Goal: Check status: Check status

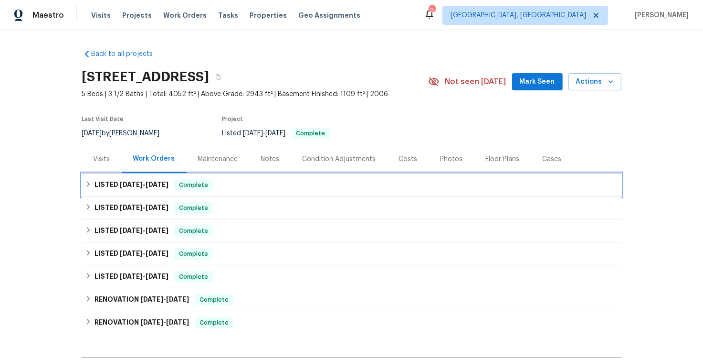
click at [95, 182] on h6 "LISTED [DATE] - [DATE]" at bounding box center [132, 184] width 74 height 11
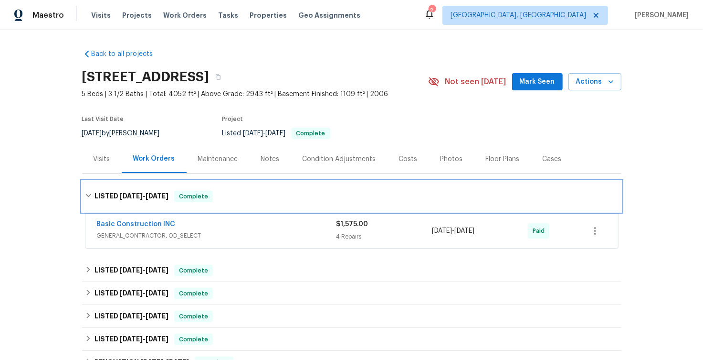
scroll to position [75, 0]
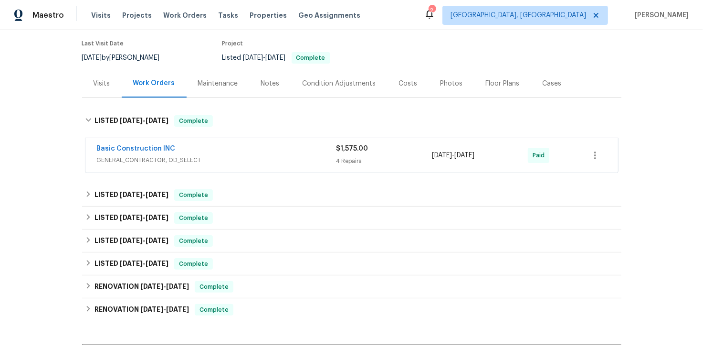
click at [202, 144] on div "Basic Construction INC" at bounding box center [217, 149] width 240 height 11
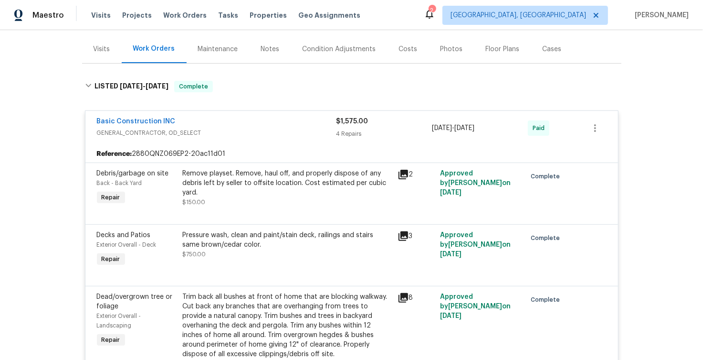
scroll to position [92, 0]
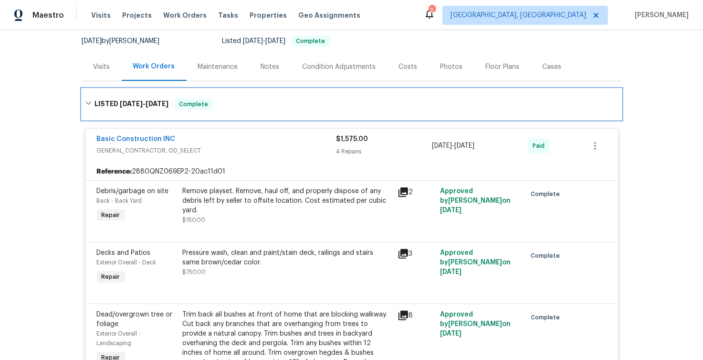
click at [87, 103] on icon at bounding box center [88, 103] width 7 height 7
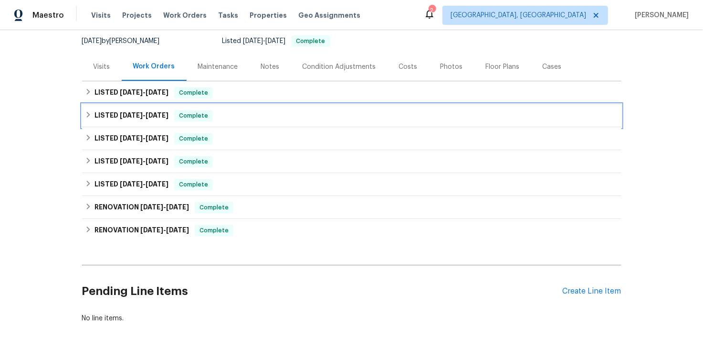
click at [85, 119] on div "LISTED [DATE] - [DATE] Complete" at bounding box center [352, 115] width 534 height 11
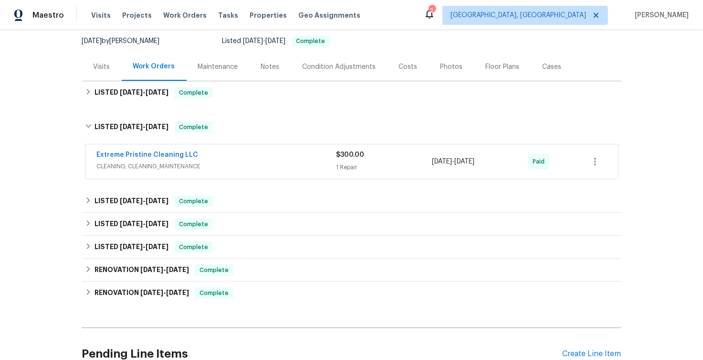
click at [240, 160] on div "Extreme Pristine Cleaning LLC" at bounding box center [217, 155] width 240 height 11
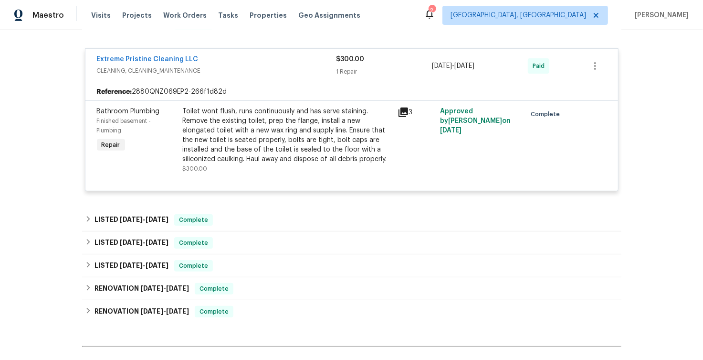
scroll to position [200, 0]
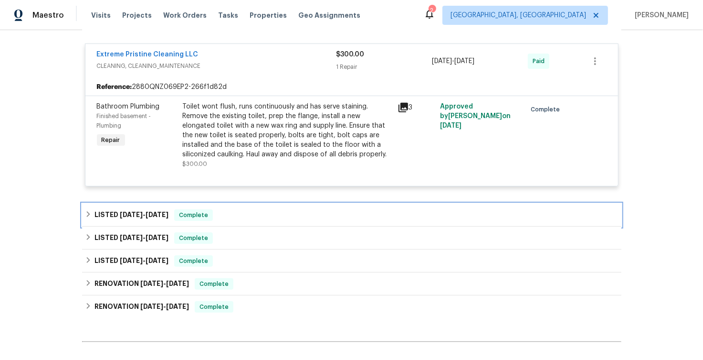
click at [120, 213] on span "[DATE]" at bounding box center [131, 214] width 23 height 7
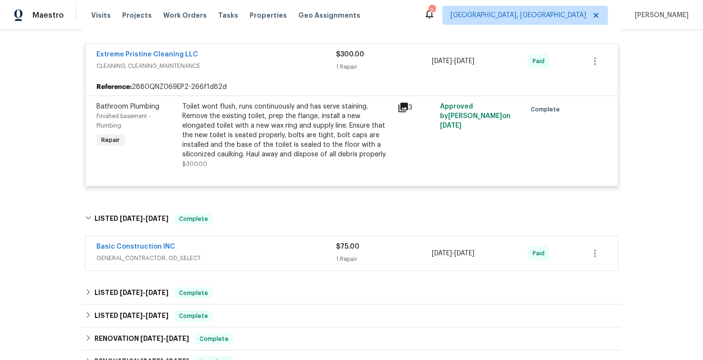
click at [215, 255] on span "GENERAL_CONTRACTOR, OD_SELECT" at bounding box center [217, 258] width 240 height 10
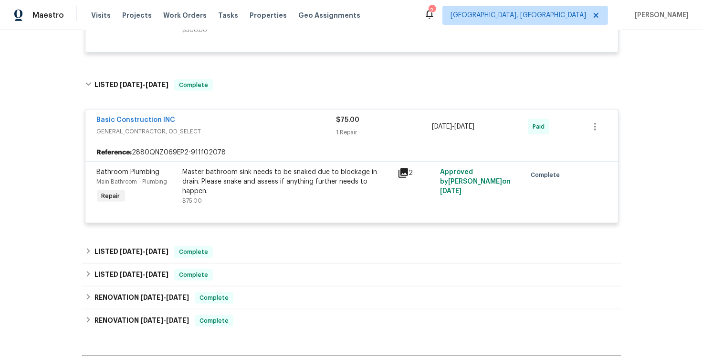
scroll to position [344, 0]
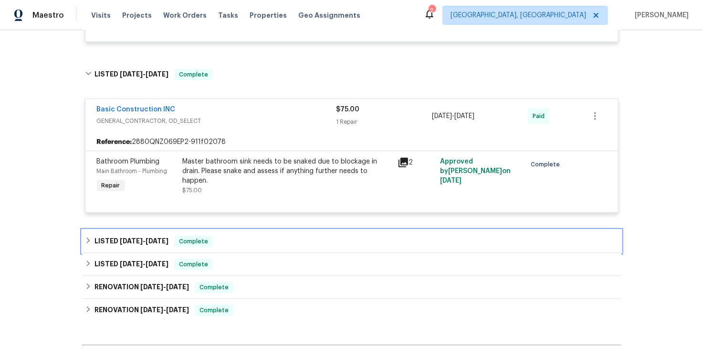
click at [153, 237] on span "[DATE]" at bounding box center [157, 240] width 23 height 7
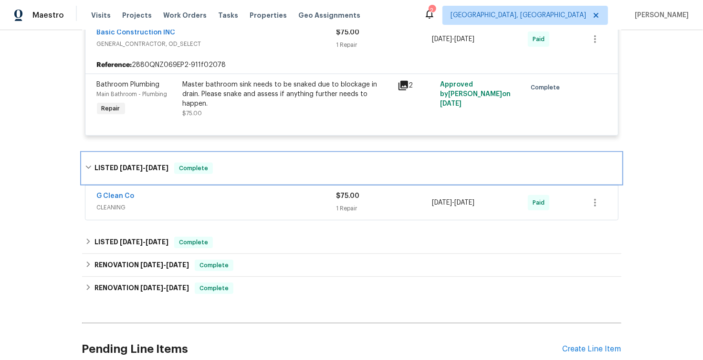
scroll to position [422, 0]
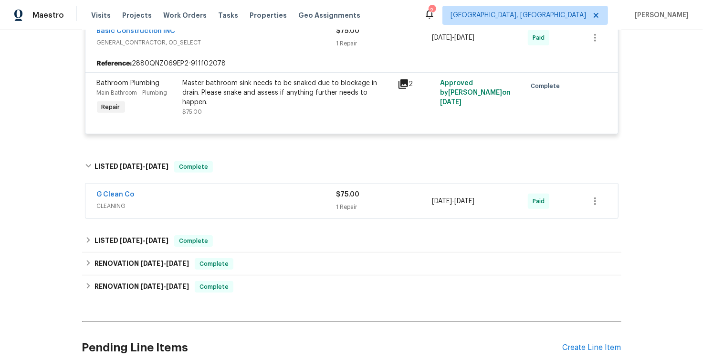
click at [205, 192] on div "G Clean Co" at bounding box center [217, 195] width 240 height 11
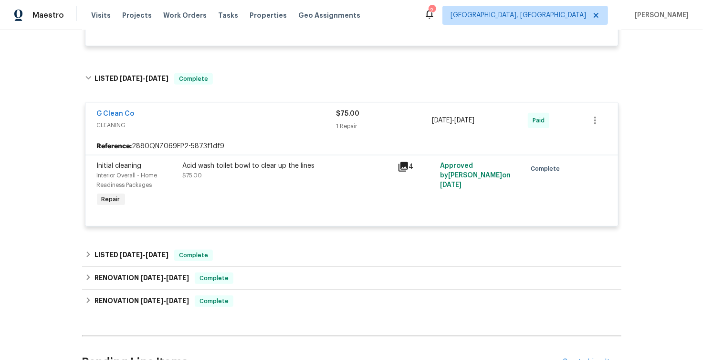
scroll to position [524, 0]
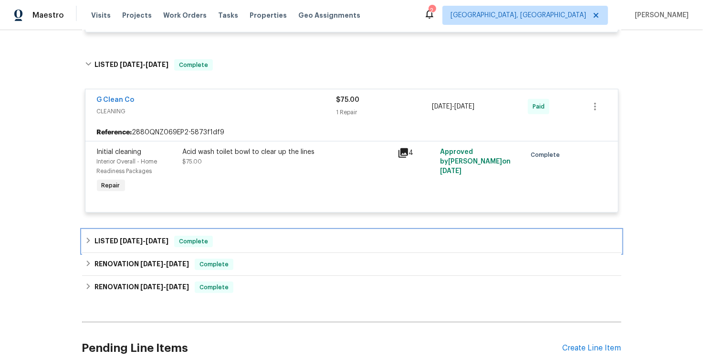
click at [146, 240] on span "[DATE]" at bounding box center [157, 240] width 23 height 7
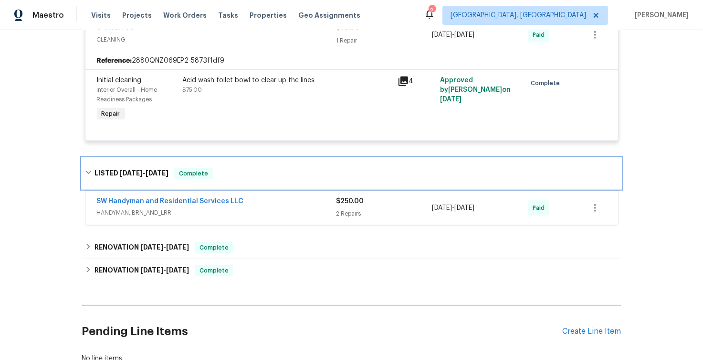
scroll to position [614, 0]
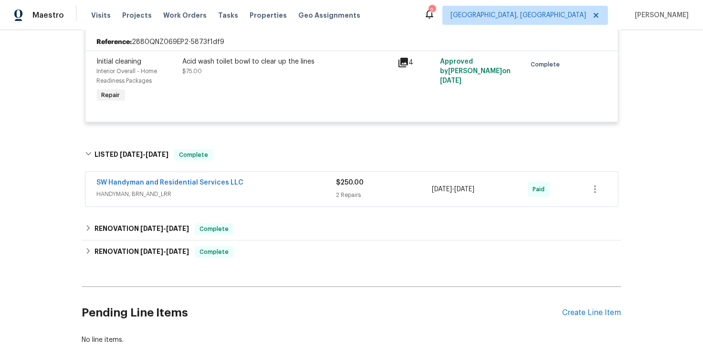
click at [262, 194] on span "HANDYMAN, BRN_AND_LRR" at bounding box center [217, 194] width 240 height 10
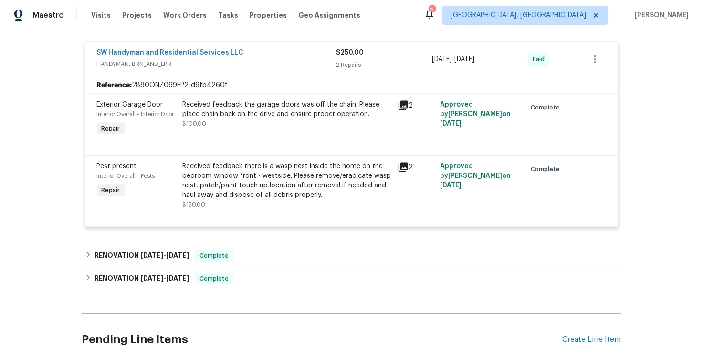
scroll to position [752, 0]
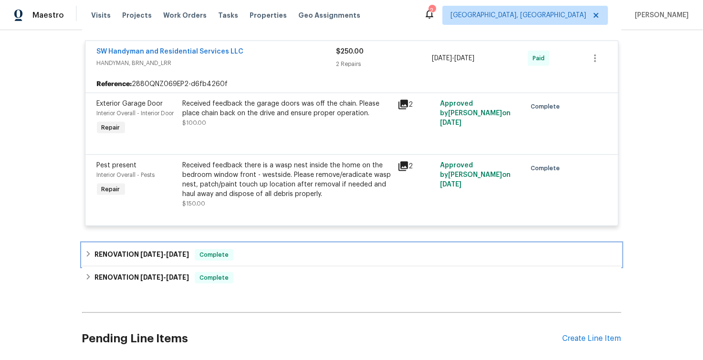
click at [165, 256] on div "RENOVATION [DATE] - [DATE] Complete" at bounding box center [352, 254] width 540 height 23
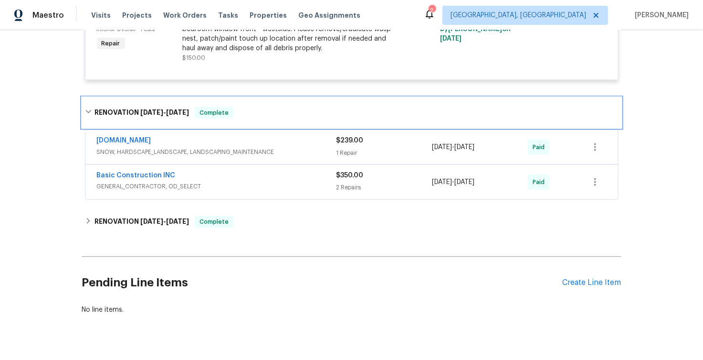
scroll to position [932, 0]
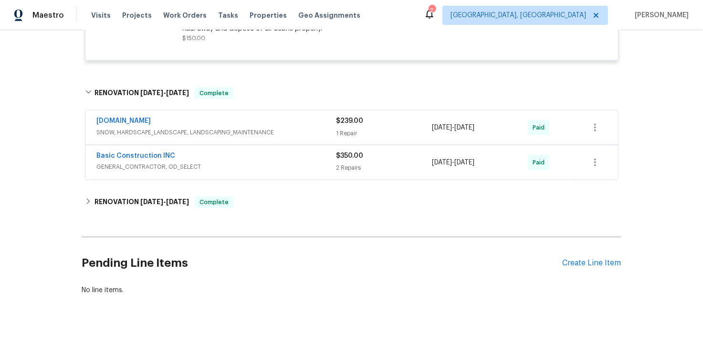
click at [245, 162] on span "GENERAL_CONTRACTOR, OD_SELECT" at bounding box center [217, 167] width 240 height 10
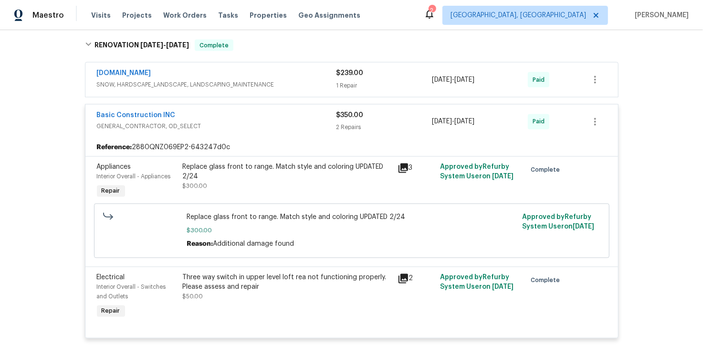
scroll to position [963, 0]
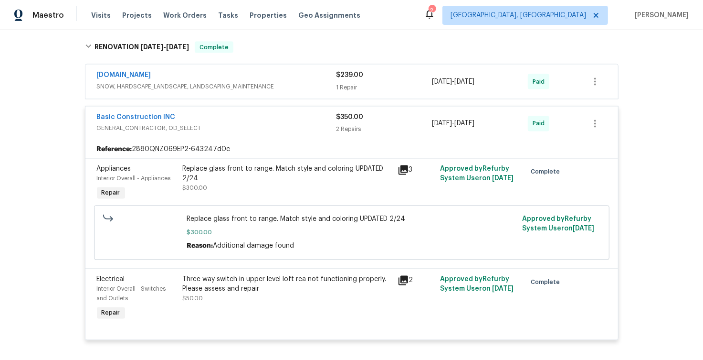
click at [256, 99] on div "[DOMAIN_NAME] SNOW, HARDSCAPE_LANDSCAPE, LANDSCAPING_MAINTENANCE $239.00 1 Repa…" at bounding box center [351, 81] width 533 height 34
click at [240, 91] on span "SNOW, HARDSCAPE_LANDSCAPE, LANDSCAPING_MAINTENANCE" at bounding box center [217, 87] width 240 height 10
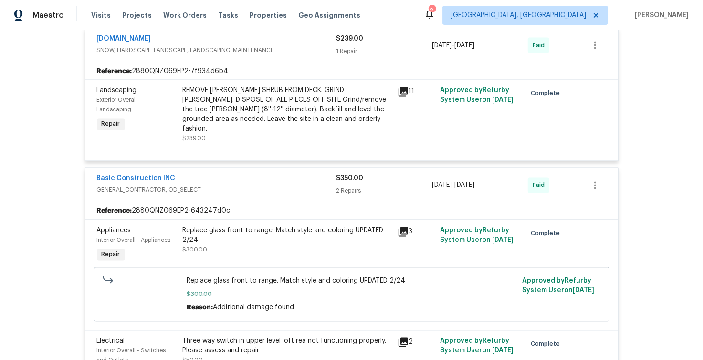
scroll to position [949, 0]
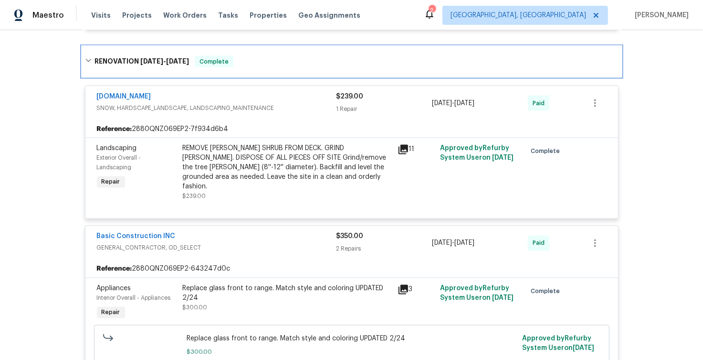
click at [183, 64] on span "[DATE]" at bounding box center [177, 61] width 23 height 7
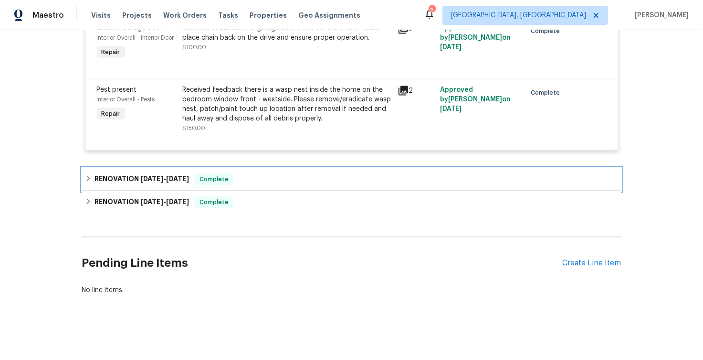
scroll to position [843, 0]
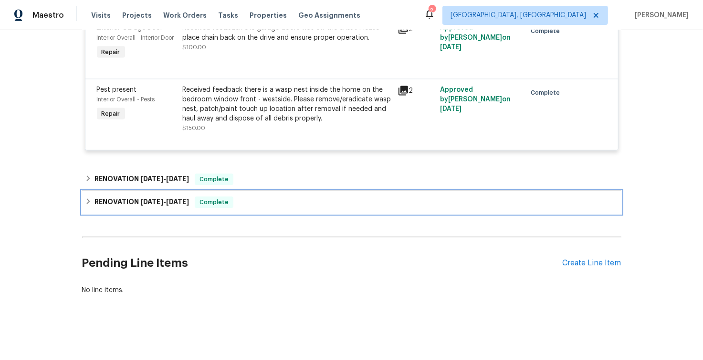
click at [225, 197] on span "Complete" at bounding box center [214, 202] width 37 height 10
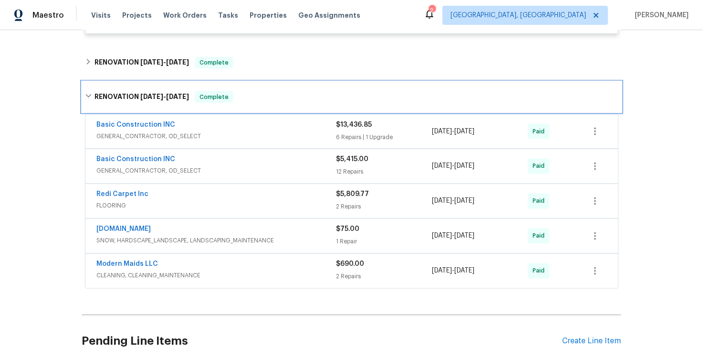
scroll to position [991, 0]
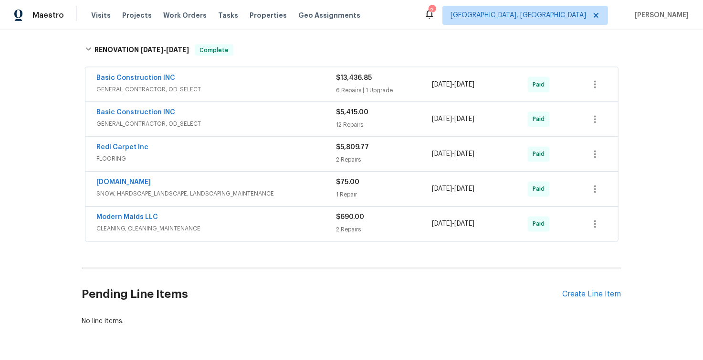
click at [265, 93] on span "GENERAL_CONTRACTOR, OD_SELECT" at bounding box center [217, 90] width 240 height 10
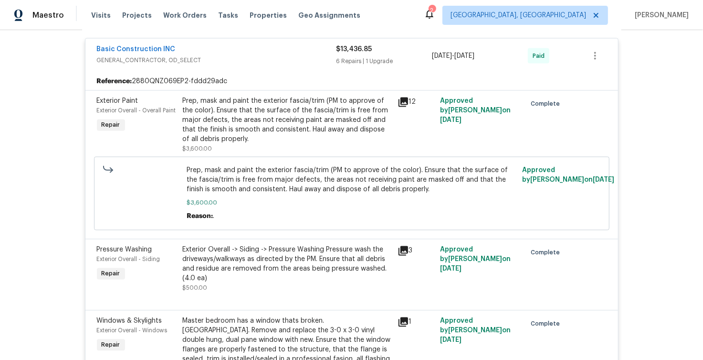
scroll to position [1021, 0]
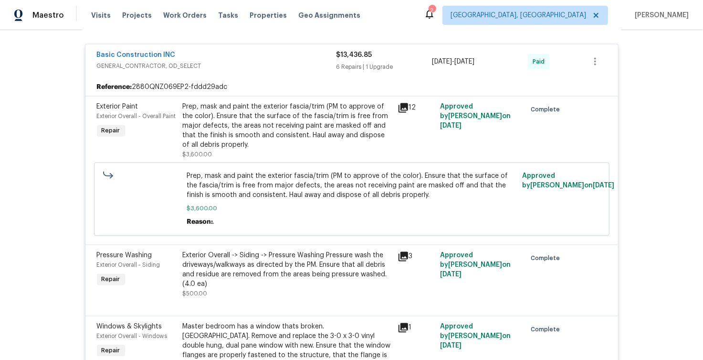
click at [249, 69] on span "GENERAL_CONTRACTOR, OD_SELECT" at bounding box center [217, 67] width 240 height 10
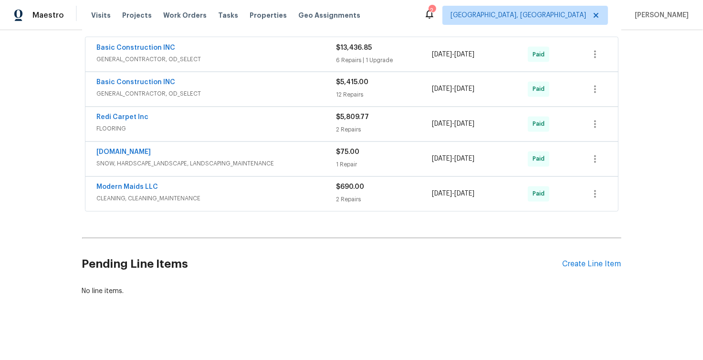
click at [238, 96] on span "GENERAL_CONTRACTOR, OD_SELECT" at bounding box center [217, 94] width 240 height 10
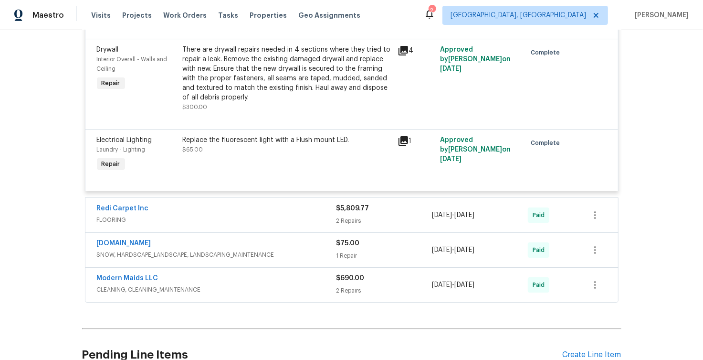
scroll to position [1931, 0]
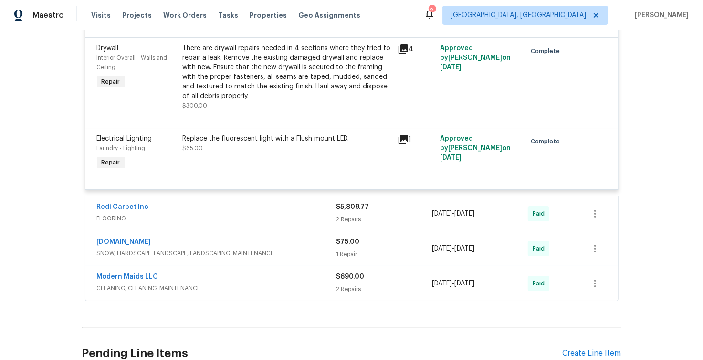
click at [261, 293] on span "CLEANING, CLEANING_MAINTENANCE" at bounding box center [217, 288] width 240 height 10
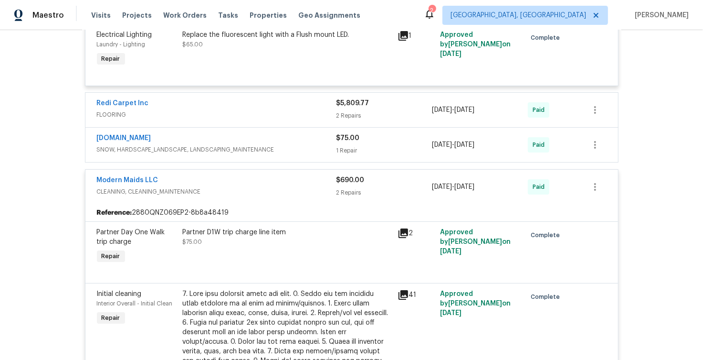
scroll to position [2034, 0]
click at [248, 197] on span "CLEANING, CLEANING_MAINTENANCE" at bounding box center [217, 192] width 240 height 10
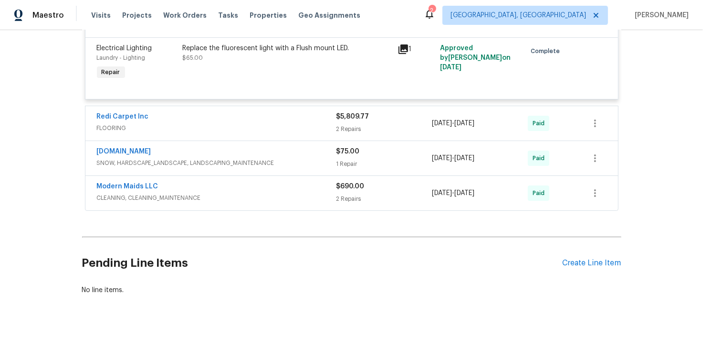
click at [232, 166] on span "SNOW, HARDSCAPE_LANDSCAPE, LANDSCAPING_MAINTENANCE" at bounding box center [217, 163] width 240 height 10
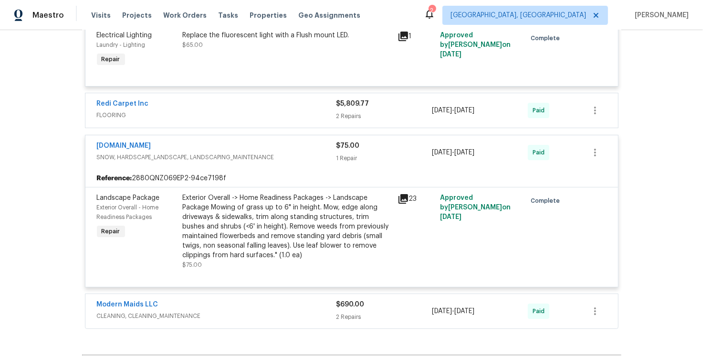
click at [232, 152] on div "[DOMAIN_NAME]" at bounding box center [217, 146] width 240 height 11
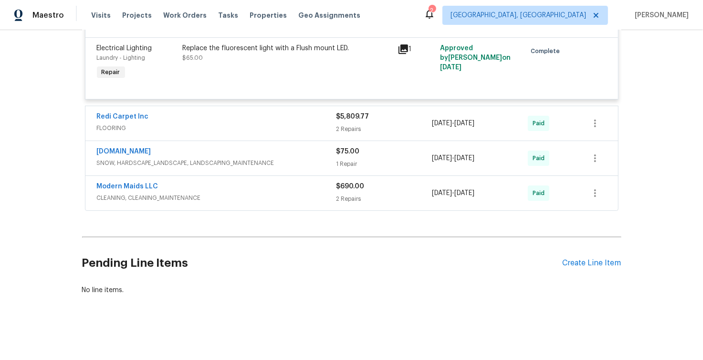
click at [233, 130] on span "FLOORING" at bounding box center [217, 128] width 240 height 10
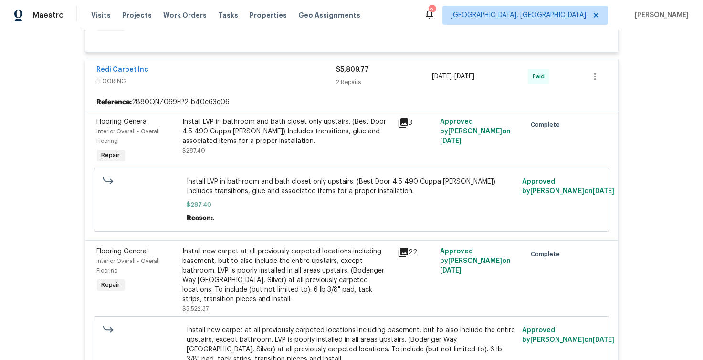
click at [236, 76] on div "Redi Carpet Inc" at bounding box center [217, 70] width 240 height 11
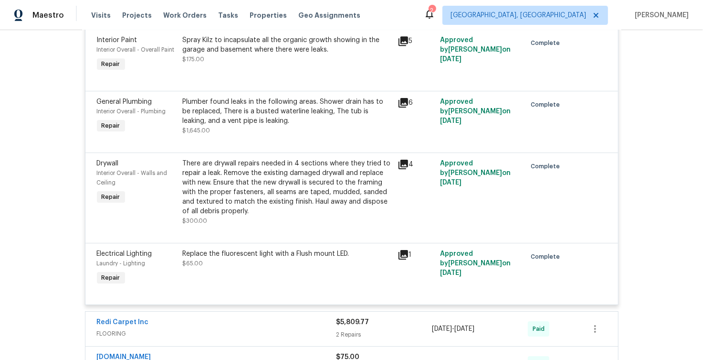
scroll to position [1813, 0]
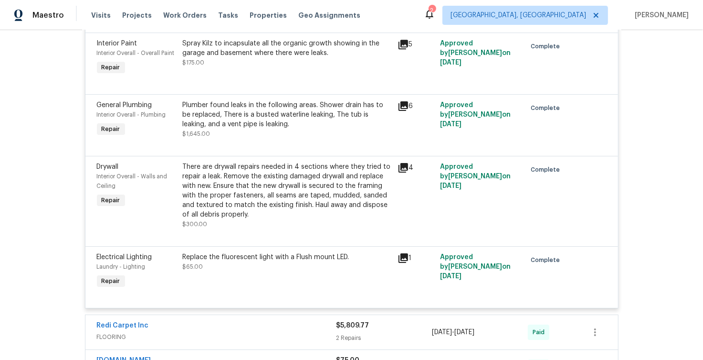
click at [400, 172] on icon at bounding box center [404, 168] width 10 height 10
click at [400, 111] on icon at bounding box center [404, 106] width 10 height 10
click at [401, 112] on icon at bounding box center [403, 105] width 11 height 11
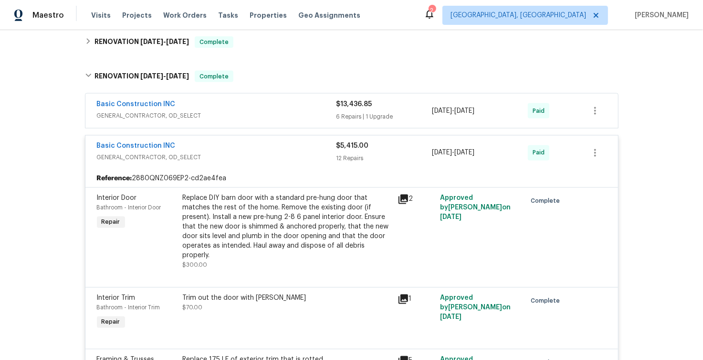
scroll to position [965, 0]
click at [302, 120] on span "GENERAL_CONTRACTOR, OD_SELECT" at bounding box center [217, 116] width 240 height 10
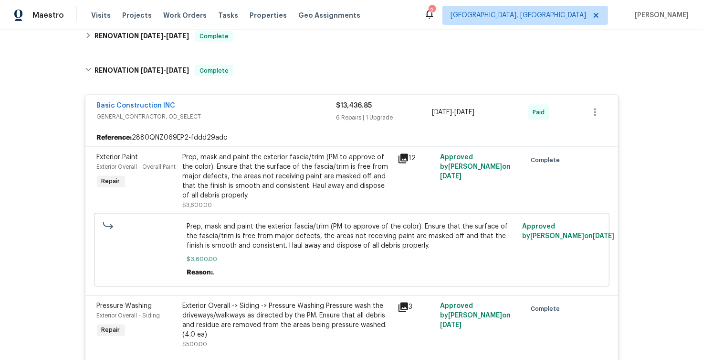
scroll to position [963, 0]
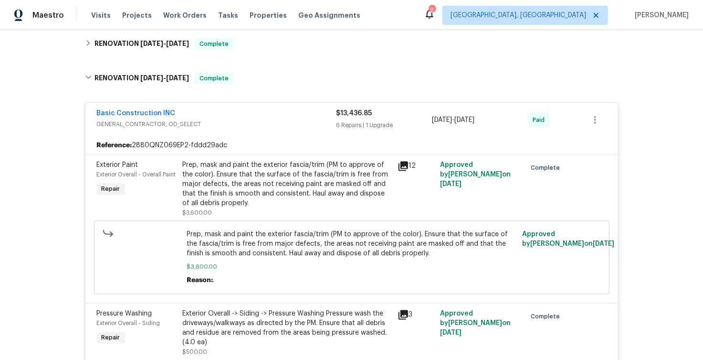
click at [283, 117] on div "Basic Construction INC" at bounding box center [217, 113] width 240 height 11
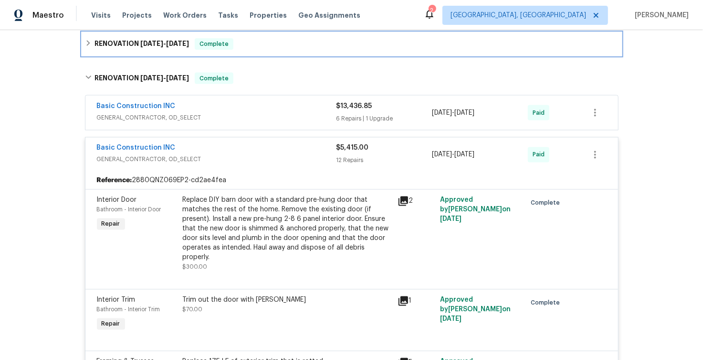
click at [176, 50] on h6 "RENOVATION [DATE] - [DATE]" at bounding box center [142, 43] width 95 height 11
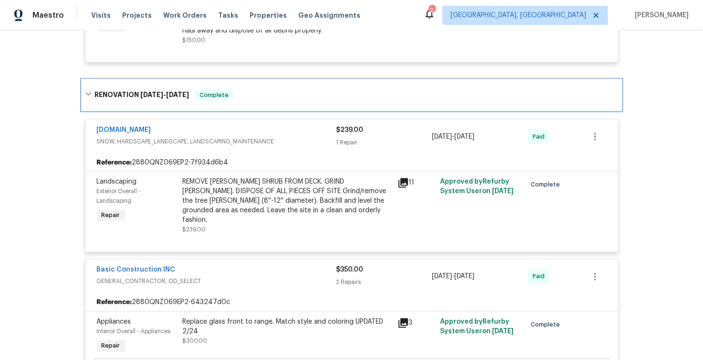
scroll to position [913, 0]
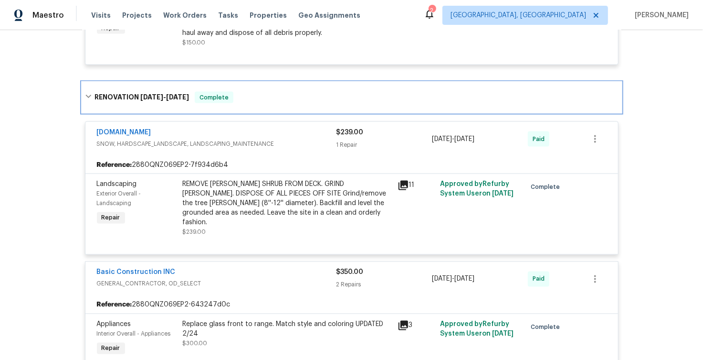
click at [185, 100] on span "[DATE]" at bounding box center [177, 97] width 23 height 7
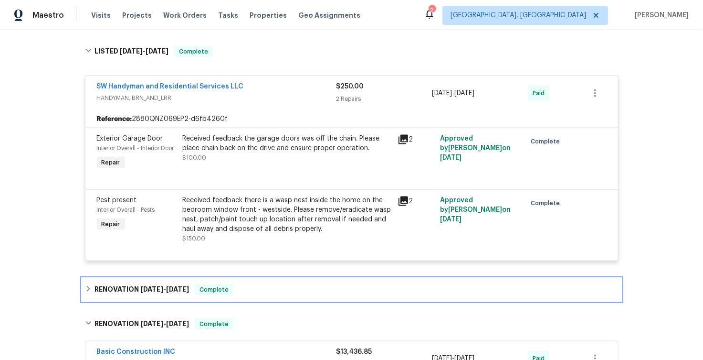
scroll to position [715, 0]
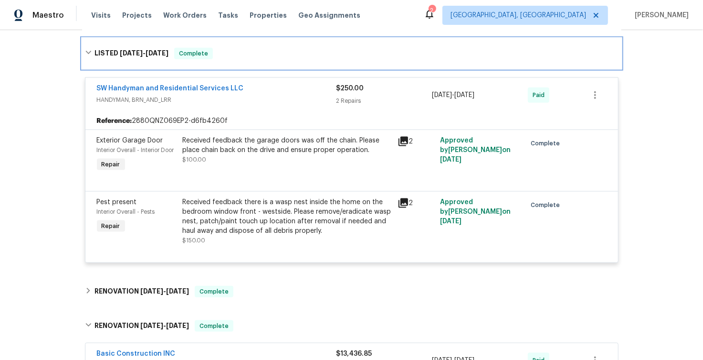
click at [147, 53] on span "[DATE]" at bounding box center [157, 53] width 23 height 7
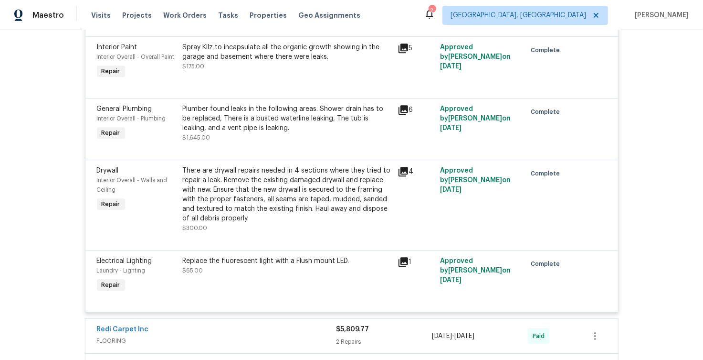
scroll to position [1574, 0]
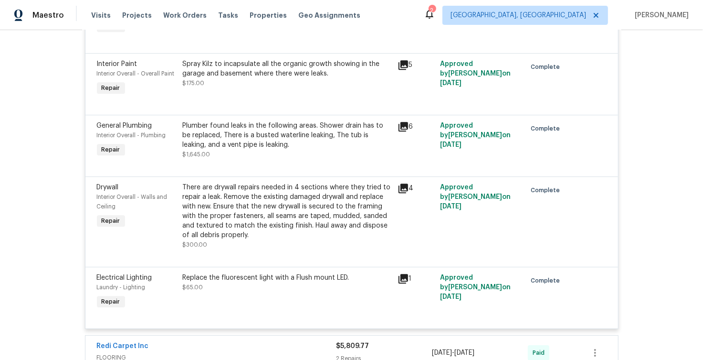
click at [401, 131] on icon at bounding box center [404, 127] width 10 height 10
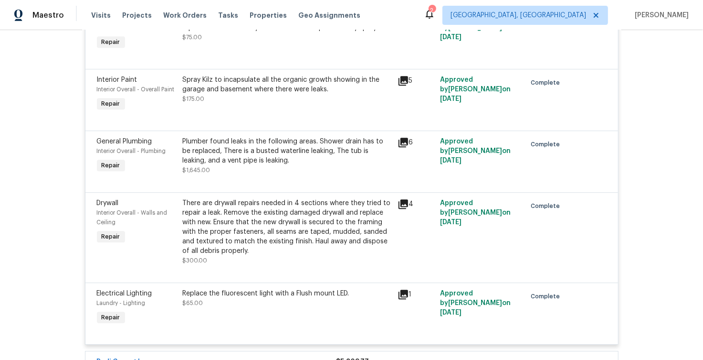
scroll to position [1818, 0]
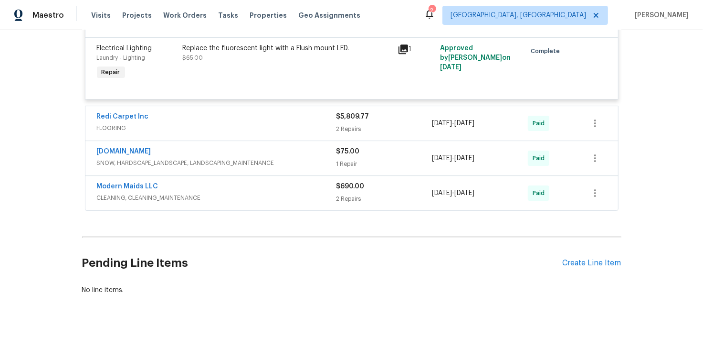
click at [261, 116] on div "Redi Carpet Inc" at bounding box center [217, 117] width 240 height 11
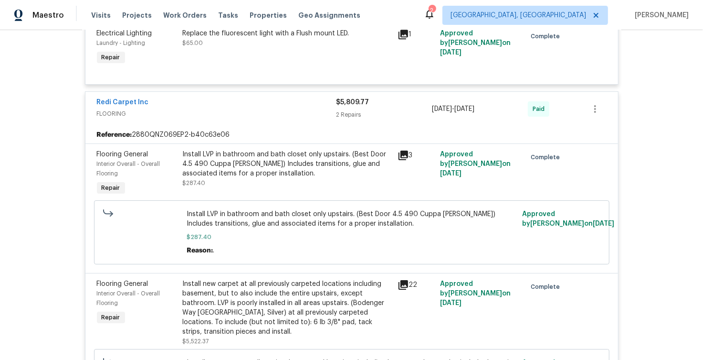
click at [400, 160] on icon at bounding box center [404, 155] width 10 height 10
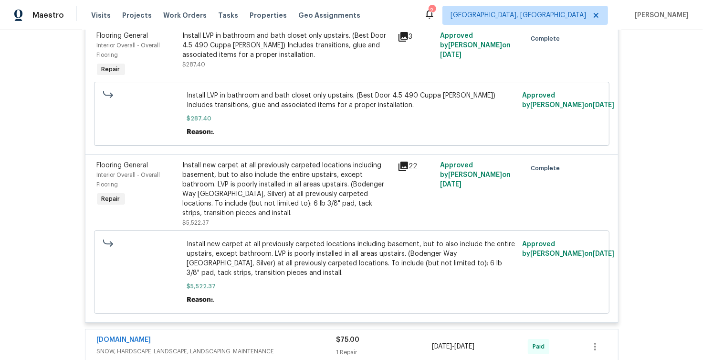
scroll to position [1935, 0]
click at [399, 172] on icon at bounding box center [404, 167] width 10 height 10
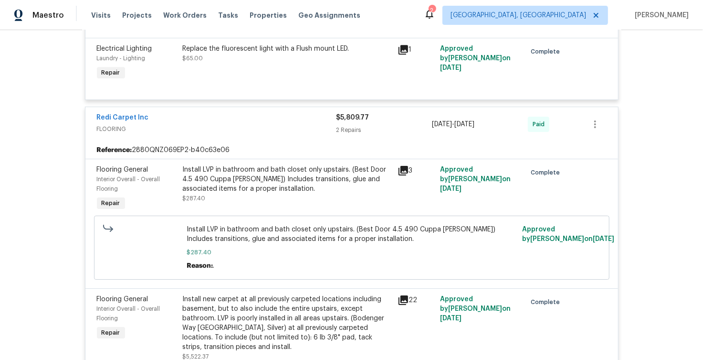
scroll to position [1802, 0]
click at [121, 121] on link "Redi Carpet Inc" at bounding box center [123, 118] width 52 height 7
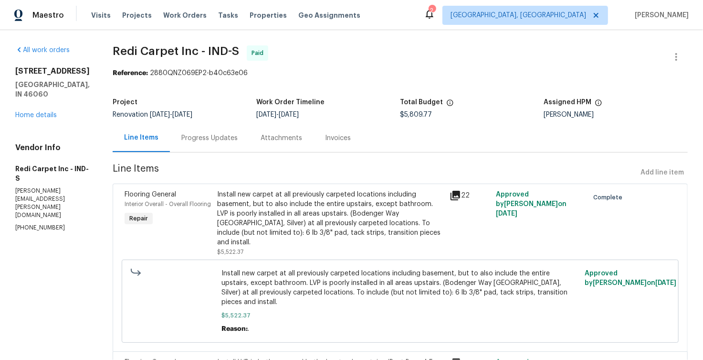
click at [203, 132] on div "Progress Updates" at bounding box center [209, 138] width 79 height 28
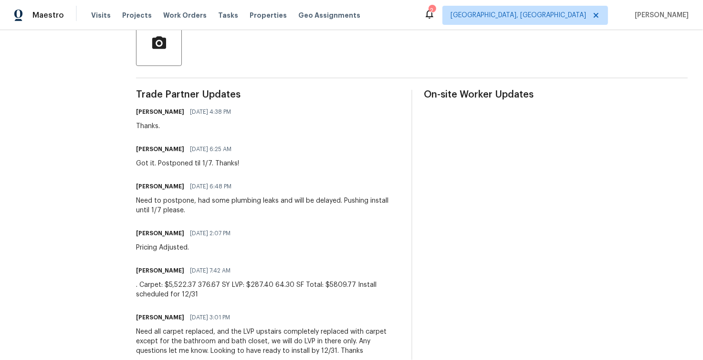
scroll to position [265, 0]
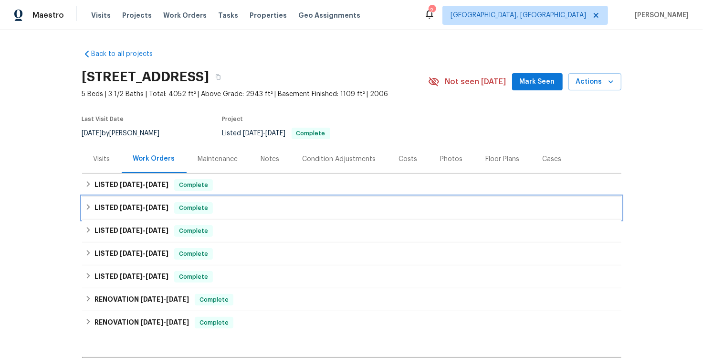
click at [114, 206] on h6 "LISTED 7/8/25 - 7/9/25" at bounding box center [132, 207] width 74 height 11
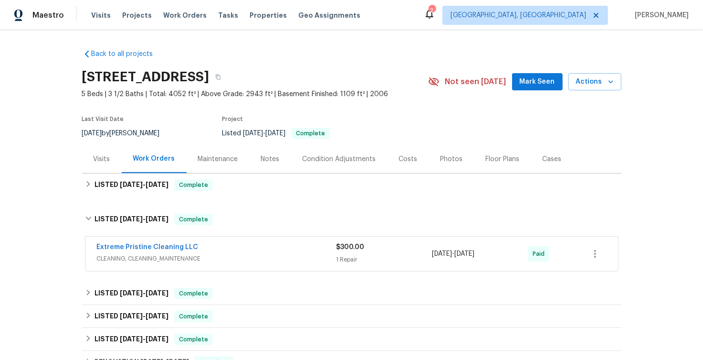
click at [266, 264] on div "Extreme Pristine Cleaning LLC CLEANING, CLEANING_MAINTENANCE" at bounding box center [217, 253] width 240 height 23
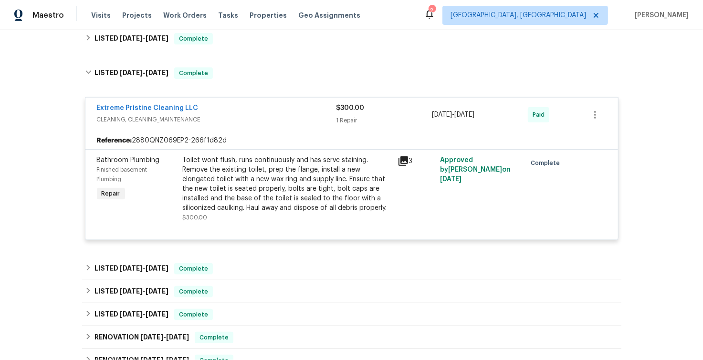
scroll to position [145, 0]
click at [240, 116] on span "CLEANING, CLEANING_MAINTENANCE" at bounding box center [217, 121] width 240 height 10
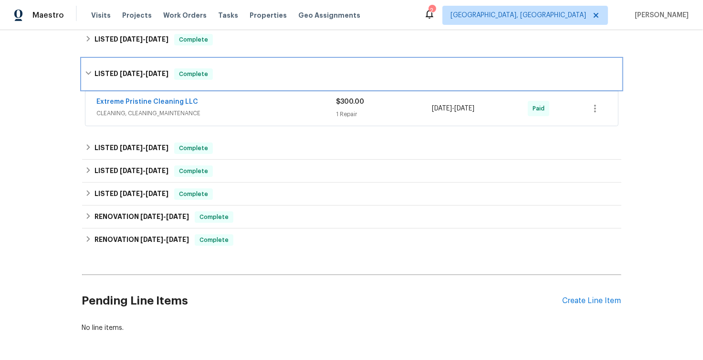
click at [113, 69] on h6 "LISTED 7/8/25 - 7/9/25" at bounding box center [132, 73] width 74 height 11
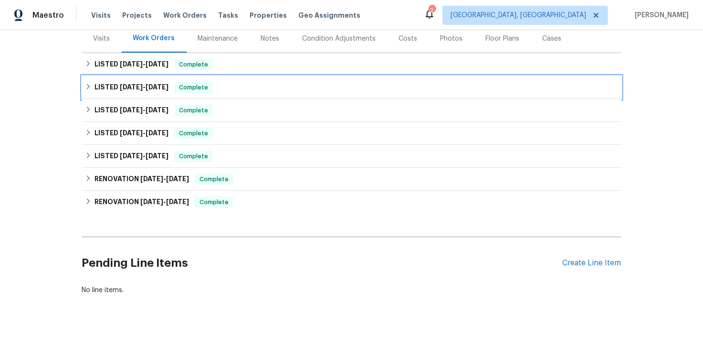
scroll to position [128, 0]
